Goal: Navigation & Orientation: Find specific page/section

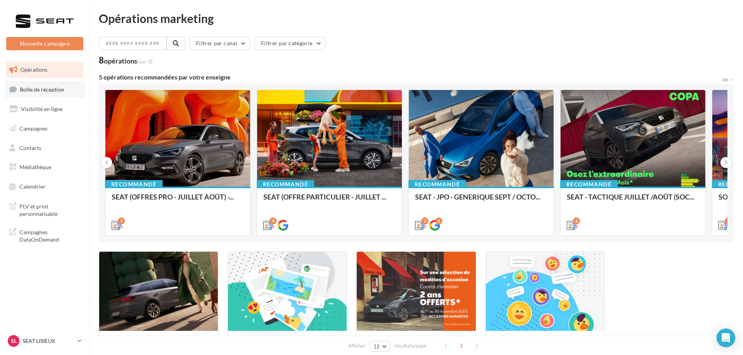
click at [35, 96] on link "Boîte de réception" at bounding box center [45, 89] width 80 height 17
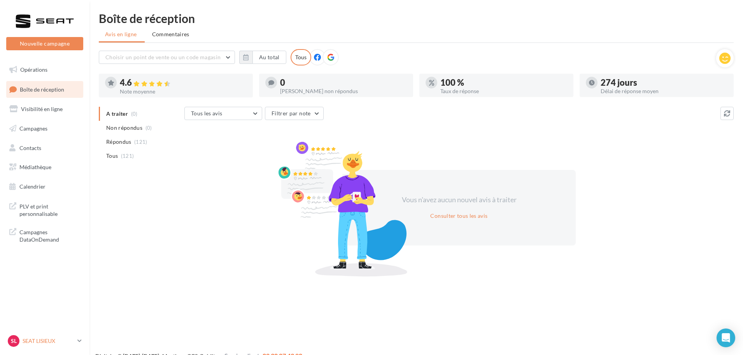
click at [43, 338] on p "SEAT LISIEUX" at bounding box center [49, 341] width 52 height 8
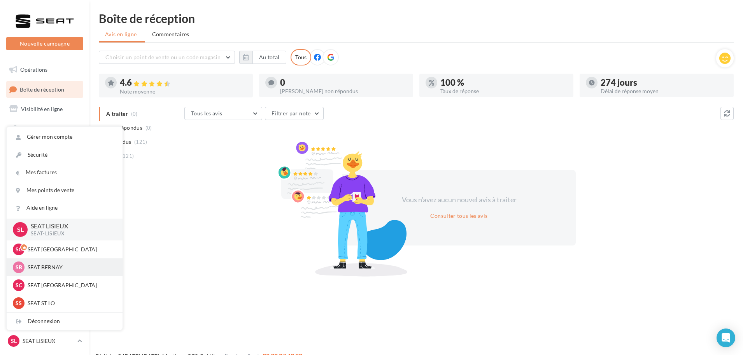
click at [55, 265] on p "SEAT BERNAY" at bounding box center [71, 267] width 86 height 8
